Goal: Transaction & Acquisition: Purchase product/service

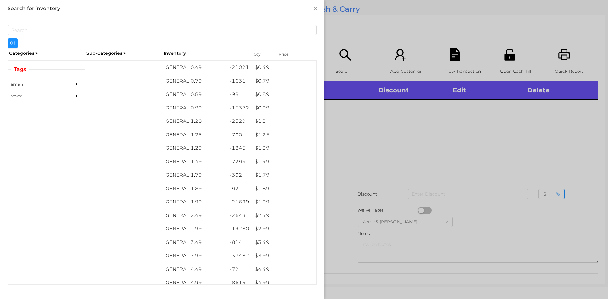
scroll to position [3, 0]
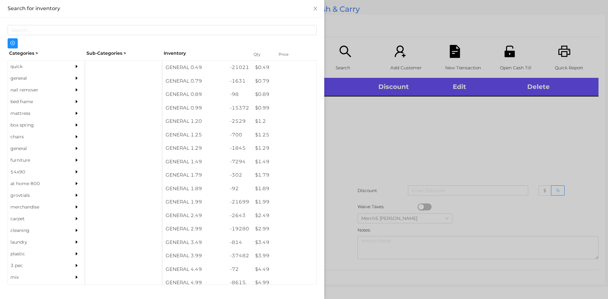
click at [19, 79] on div "general" at bounding box center [37, 78] width 58 height 12
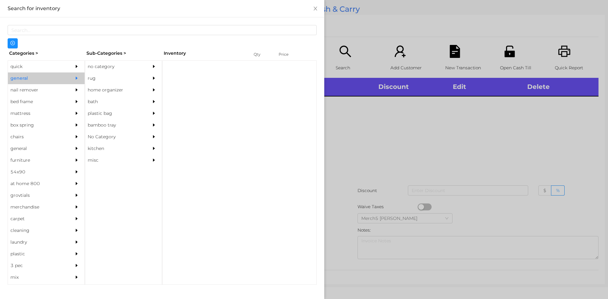
click at [105, 66] on div "no category" at bounding box center [114, 67] width 58 height 12
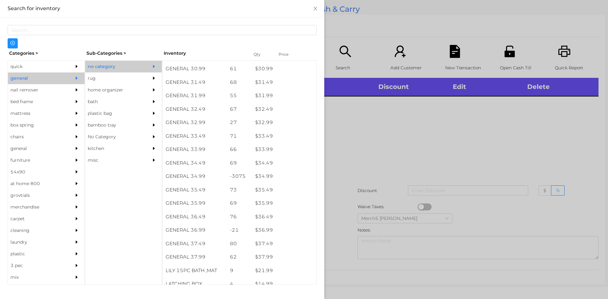
scroll to position [983, 0]
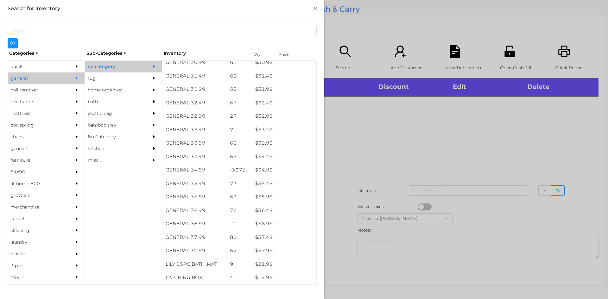
click at [18, 66] on div "quick" at bounding box center [37, 67] width 58 height 12
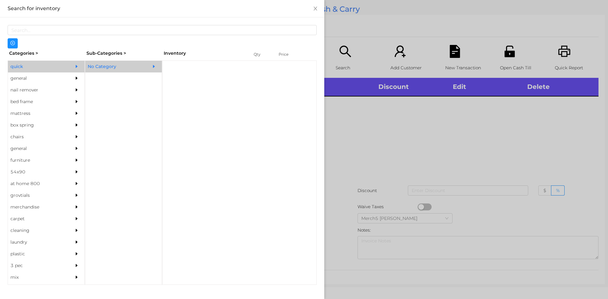
scroll to position [0, 0]
click at [99, 69] on div "No Category" at bounding box center [114, 67] width 58 height 12
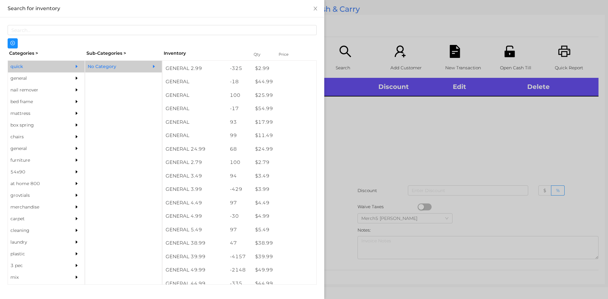
scroll to position [174, 0]
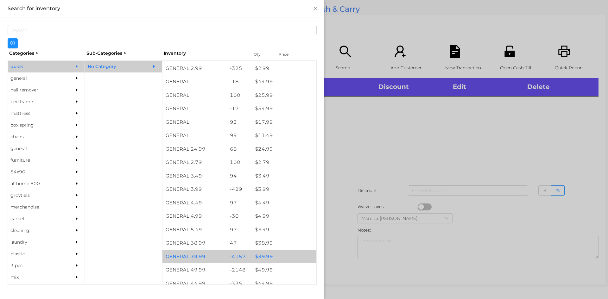
click at [264, 260] on div "$ 39.99" at bounding box center [284, 257] width 64 height 14
click at [369, 153] on div at bounding box center [304, 149] width 608 height 299
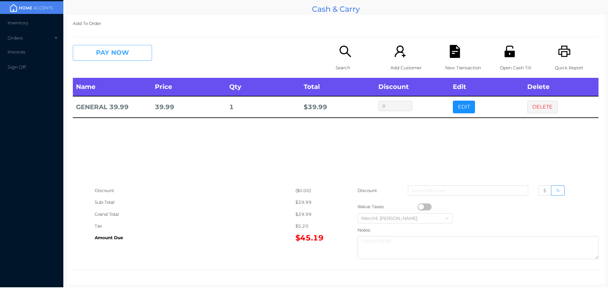
click at [131, 53] on button "PAY NOW" at bounding box center [112, 53] width 79 height 16
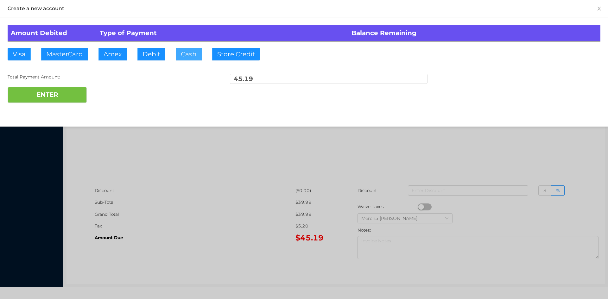
click at [190, 52] on button "Cash" at bounding box center [189, 54] width 26 height 13
type input "50"
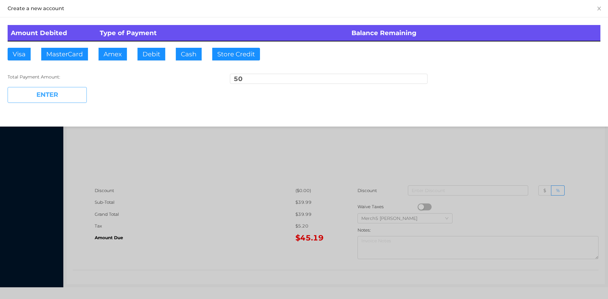
click at [60, 92] on button "ENTER" at bounding box center [47, 95] width 79 height 16
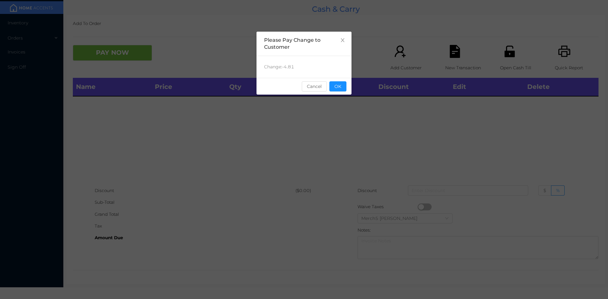
click at [340, 85] on button "OK" at bounding box center [337, 86] width 17 height 10
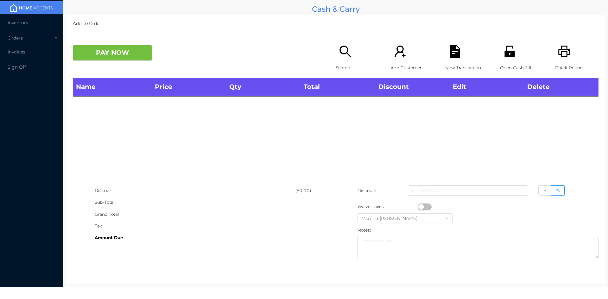
click at [344, 49] on icon "icon: search" at bounding box center [345, 51] width 13 height 13
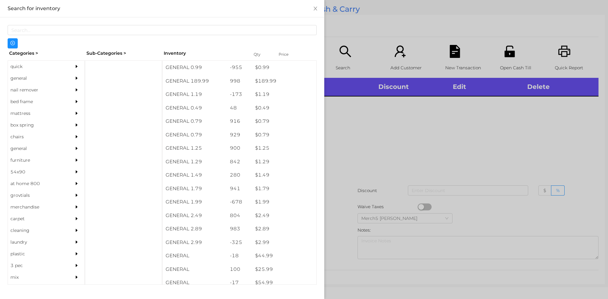
scroll to position [0, 0]
click at [20, 79] on div "general" at bounding box center [37, 78] width 58 height 12
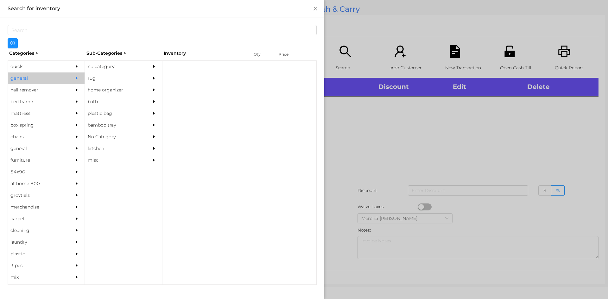
click at [112, 69] on div "no category" at bounding box center [114, 67] width 58 height 12
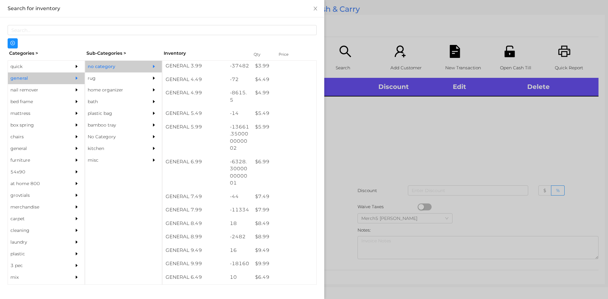
scroll to position [207, 0]
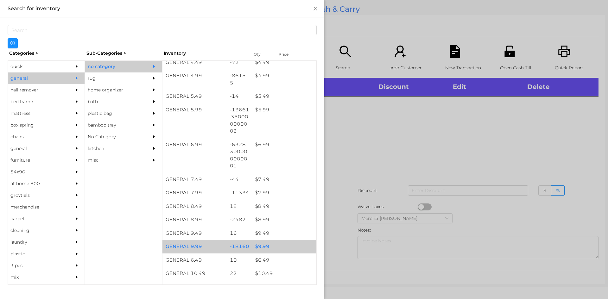
click at [261, 252] on div "$ 9.99" at bounding box center [284, 247] width 64 height 14
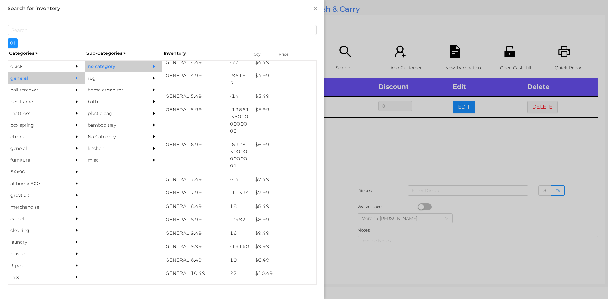
click at [377, 144] on div at bounding box center [304, 149] width 608 height 299
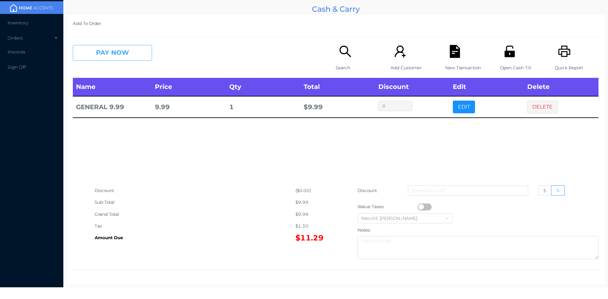
click at [122, 54] on button "PAY NOW" at bounding box center [112, 53] width 79 height 16
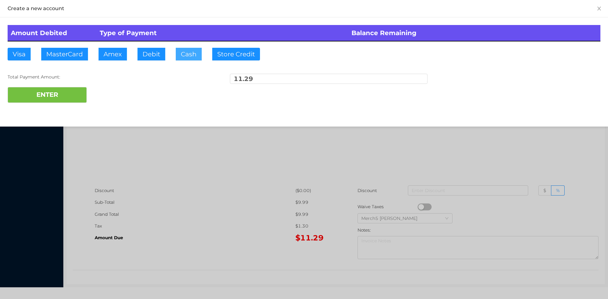
click at [190, 57] on button "Cash" at bounding box center [189, 54] width 26 height 13
type input "50"
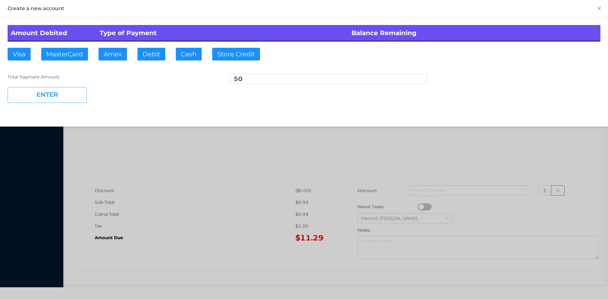
click at [63, 91] on button "ENTER" at bounding box center [47, 95] width 79 height 16
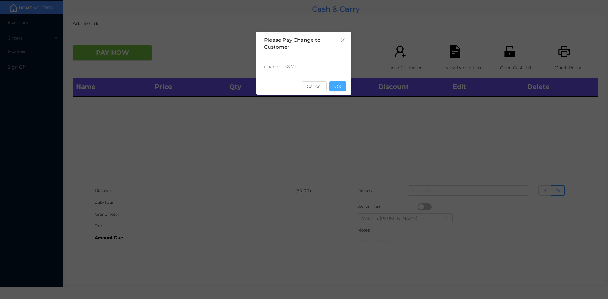
click at [338, 88] on button "OK" at bounding box center [337, 86] width 17 height 10
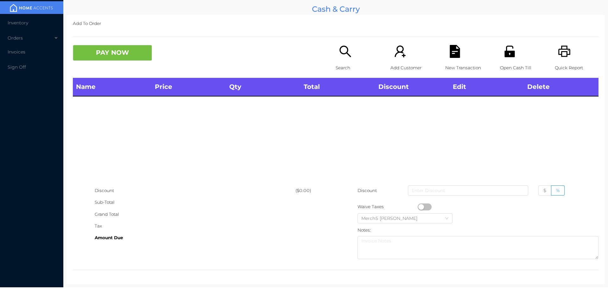
click at [339, 51] on icon "icon: search" at bounding box center [344, 51] width 11 height 11
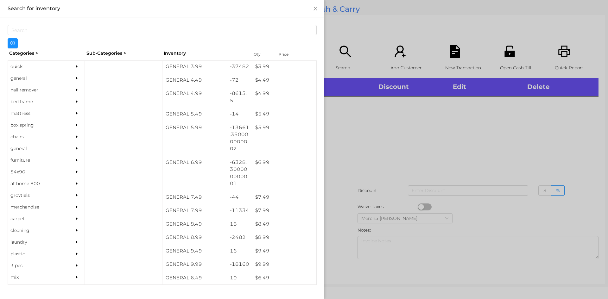
scroll to position [189, 0]
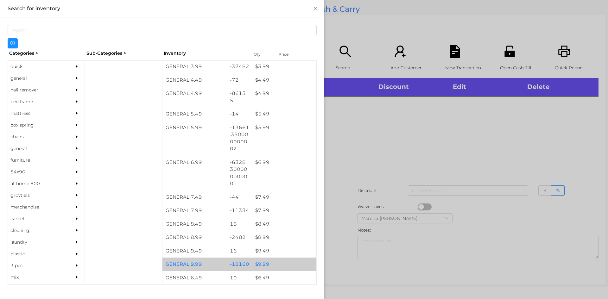
click at [264, 265] on div "$ 9.99" at bounding box center [284, 265] width 64 height 14
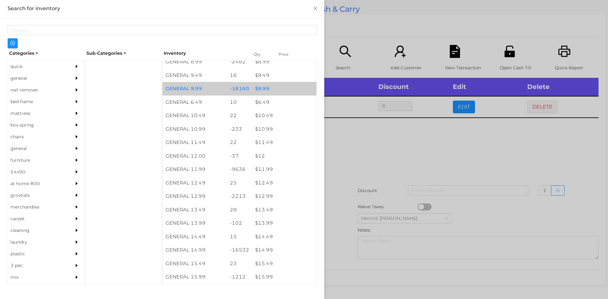
scroll to position [371, 0]
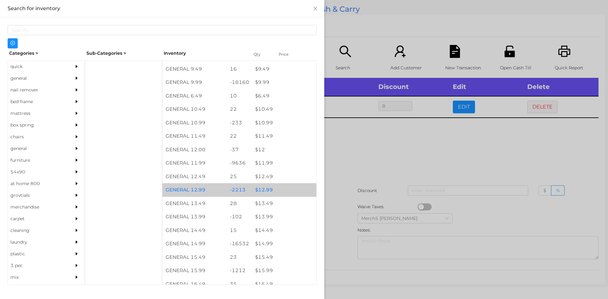
click at [266, 194] on div "$ 12.99" at bounding box center [284, 190] width 64 height 14
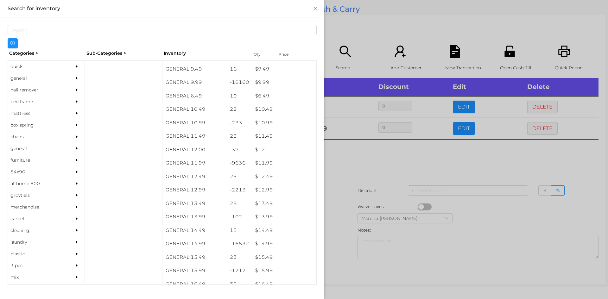
click at [351, 152] on div at bounding box center [304, 149] width 608 height 299
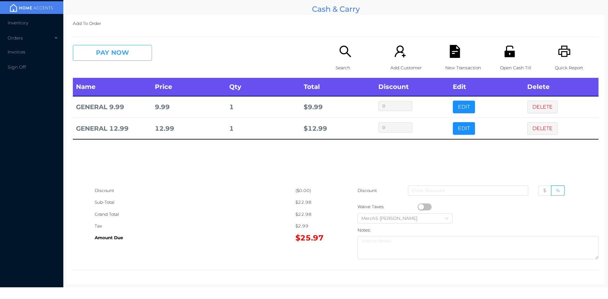
click at [135, 52] on button "PAY NOW" at bounding box center [112, 53] width 79 height 16
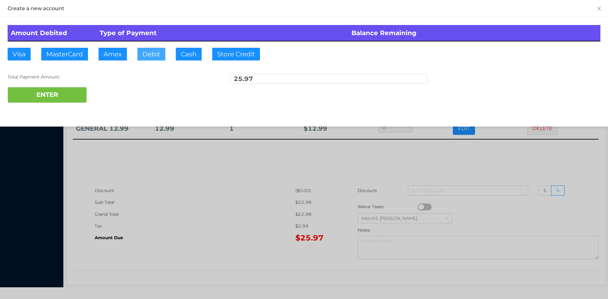
click at [152, 55] on button "Debit" at bounding box center [151, 54] width 28 height 13
click at [52, 92] on button "ENTER" at bounding box center [47, 95] width 79 height 16
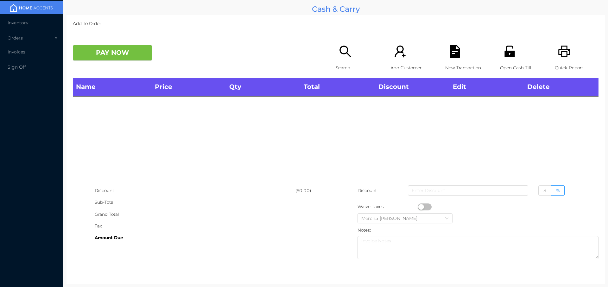
click at [345, 47] on icon "icon: search" at bounding box center [345, 51] width 13 height 13
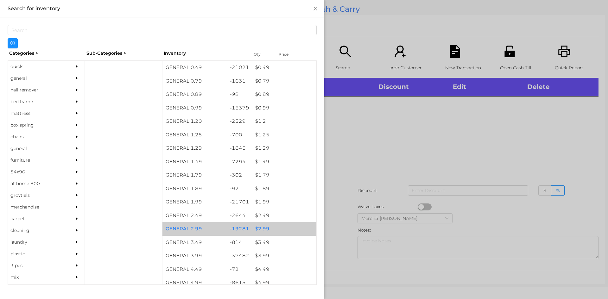
click at [265, 229] on div "$ 2.99" at bounding box center [284, 229] width 64 height 14
click at [267, 230] on div "$ 2.99" at bounding box center [284, 229] width 64 height 14
click at [266, 229] on div "$ 2.99" at bounding box center [284, 229] width 64 height 14
click at [265, 230] on div "$ 2.99" at bounding box center [284, 229] width 64 height 14
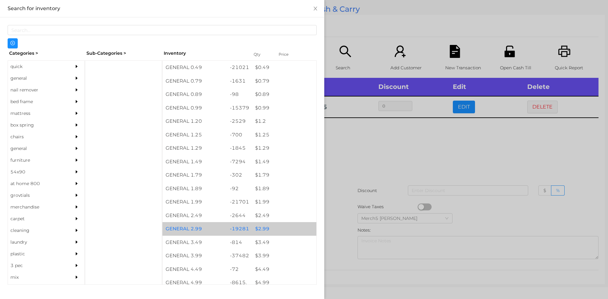
click at [264, 231] on div "$ 2.99" at bounding box center [284, 229] width 64 height 14
click at [348, 141] on div at bounding box center [304, 149] width 608 height 299
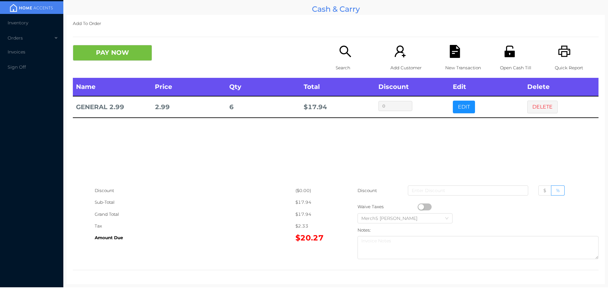
click at [535, 106] on button "DELETE" at bounding box center [542, 107] width 30 height 13
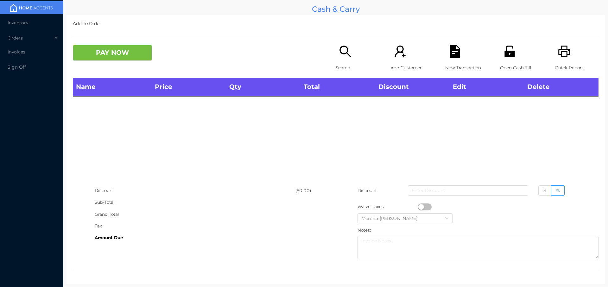
click at [340, 56] on icon "icon: search" at bounding box center [345, 51] width 13 height 13
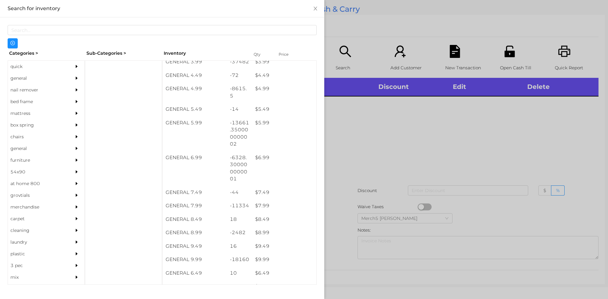
scroll to position [199, 0]
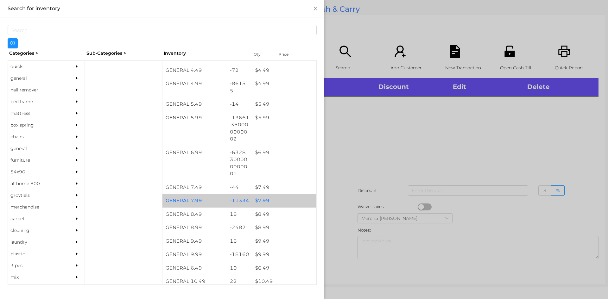
click at [262, 202] on div "$ 7.99" at bounding box center [284, 201] width 64 height 14
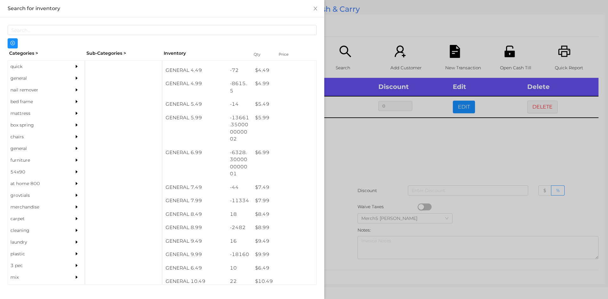
click at [362, 146] on div at bounding box center [304, 149] width 608 height 299
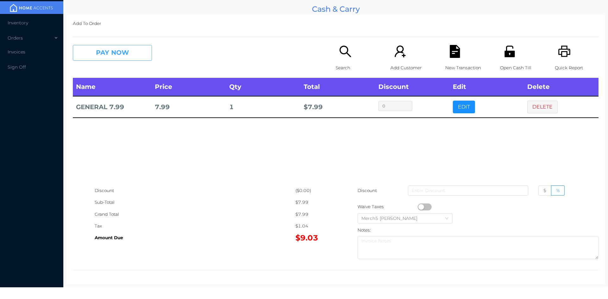
click at [140, 53] on button "PAY NOW" at bounding box center [112, 53] width 79 height 16
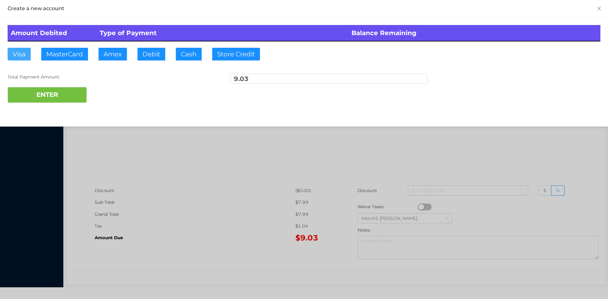
click at [23, 56] on button "Visa" at bounding box center [19, 54] width 23 height 13
click at [38, 96] on button "ENTER" at bounding box center [47, 95] width 79 height 16
